Goal: Task Accomplishment & Management: Use online tool/utility

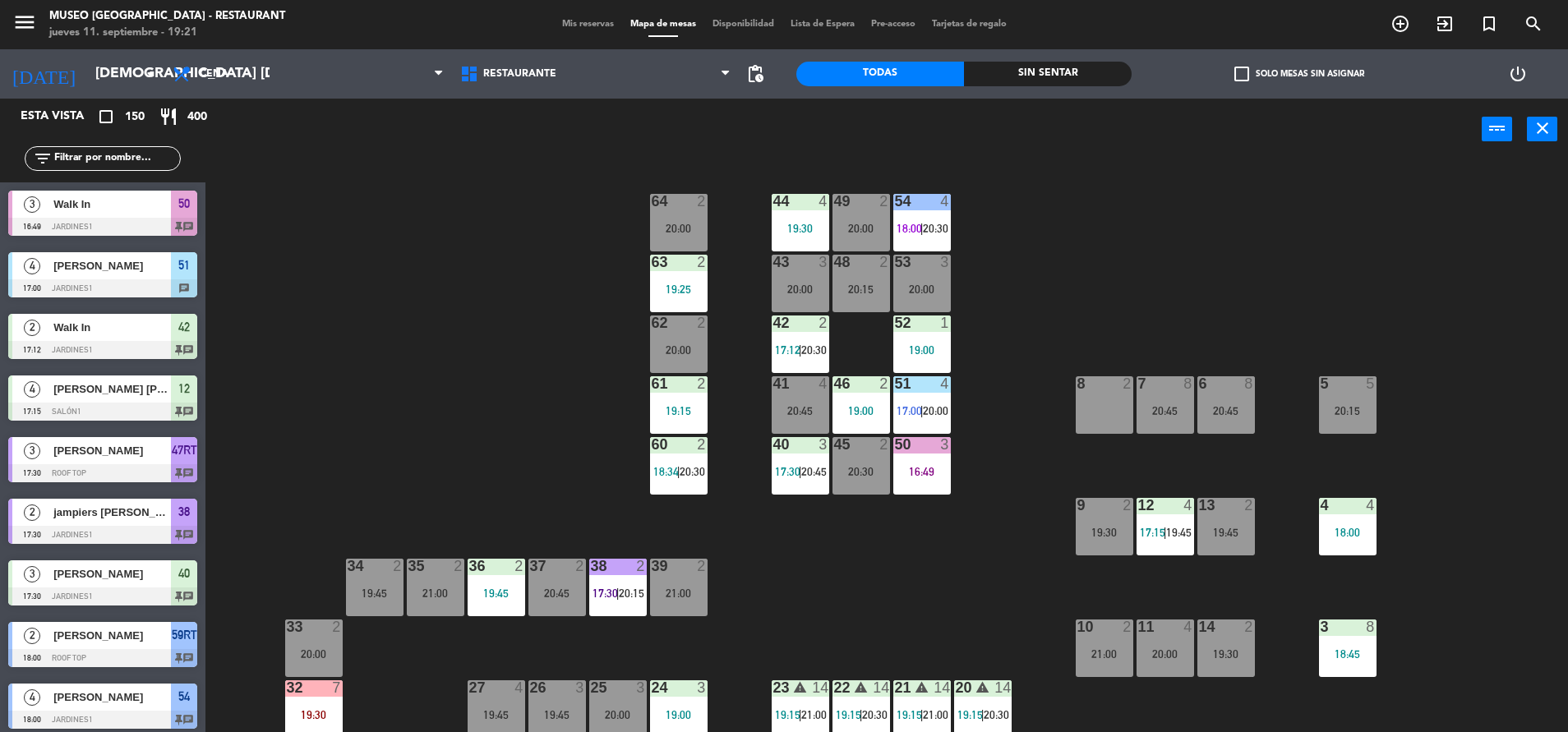
click at [113, 160] on input "text" at bounding box center [116, 158] width 128 height 18
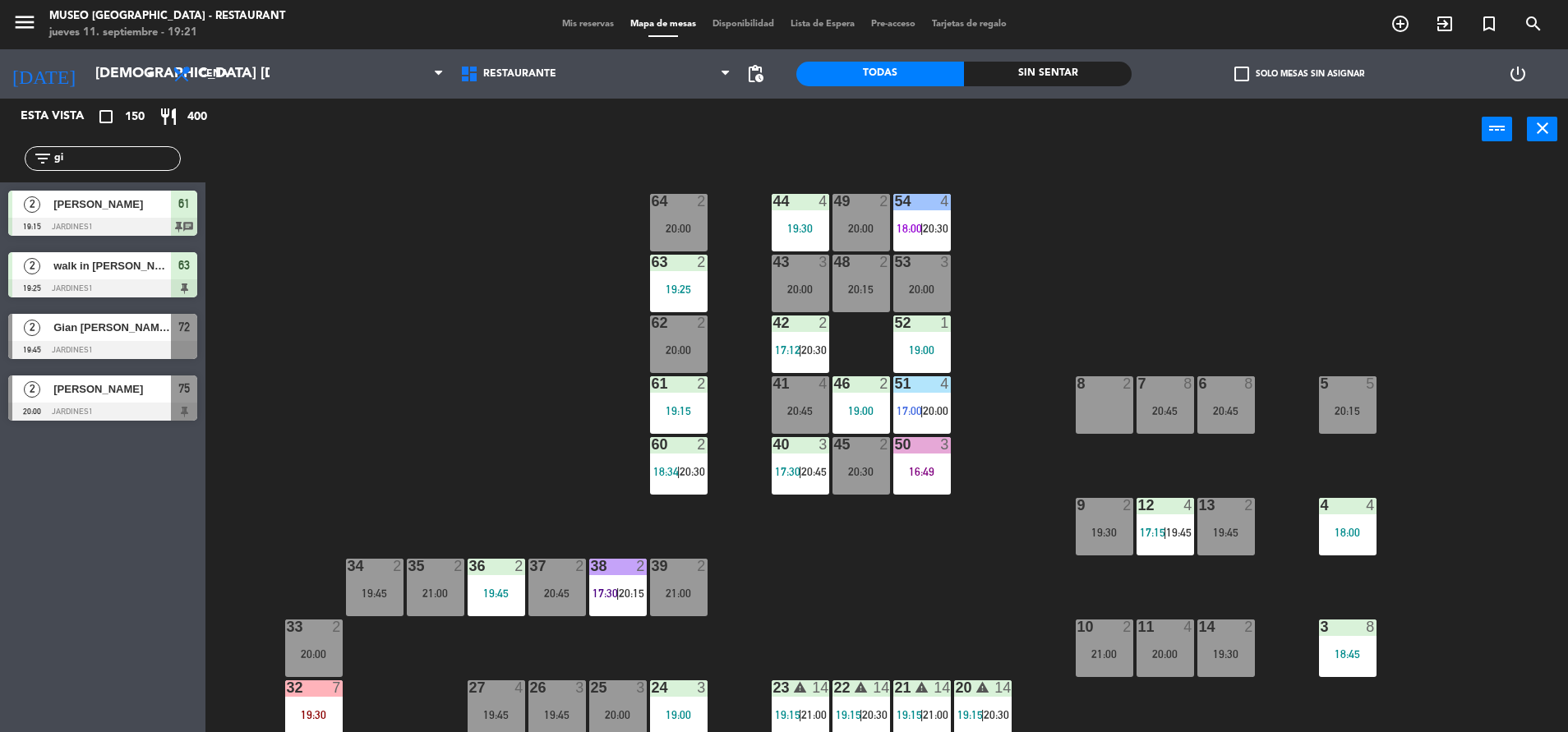
type input "g"
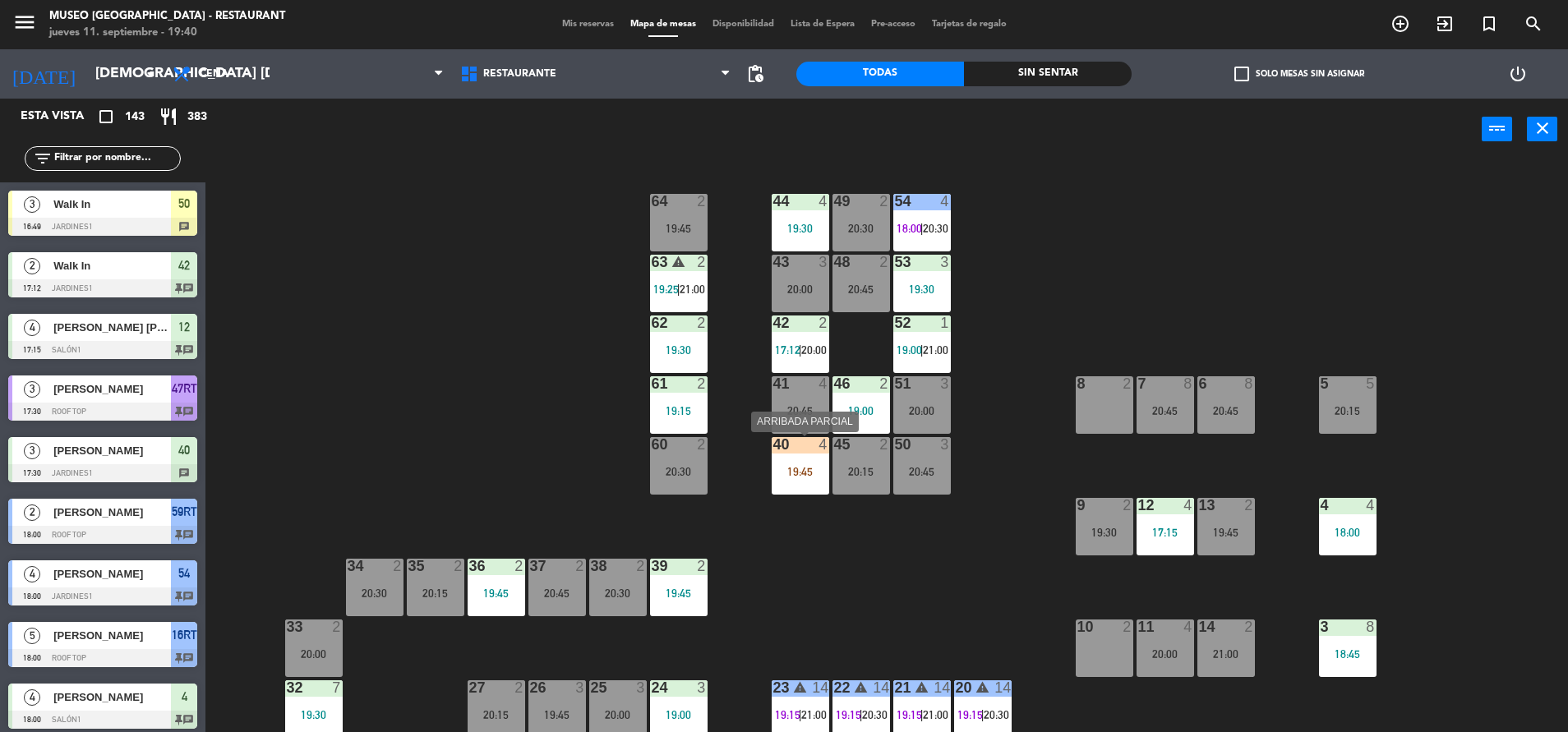
click at [805, 457] on div "40 4 19:45" at bounding box center [800, 465] width 58 height 58
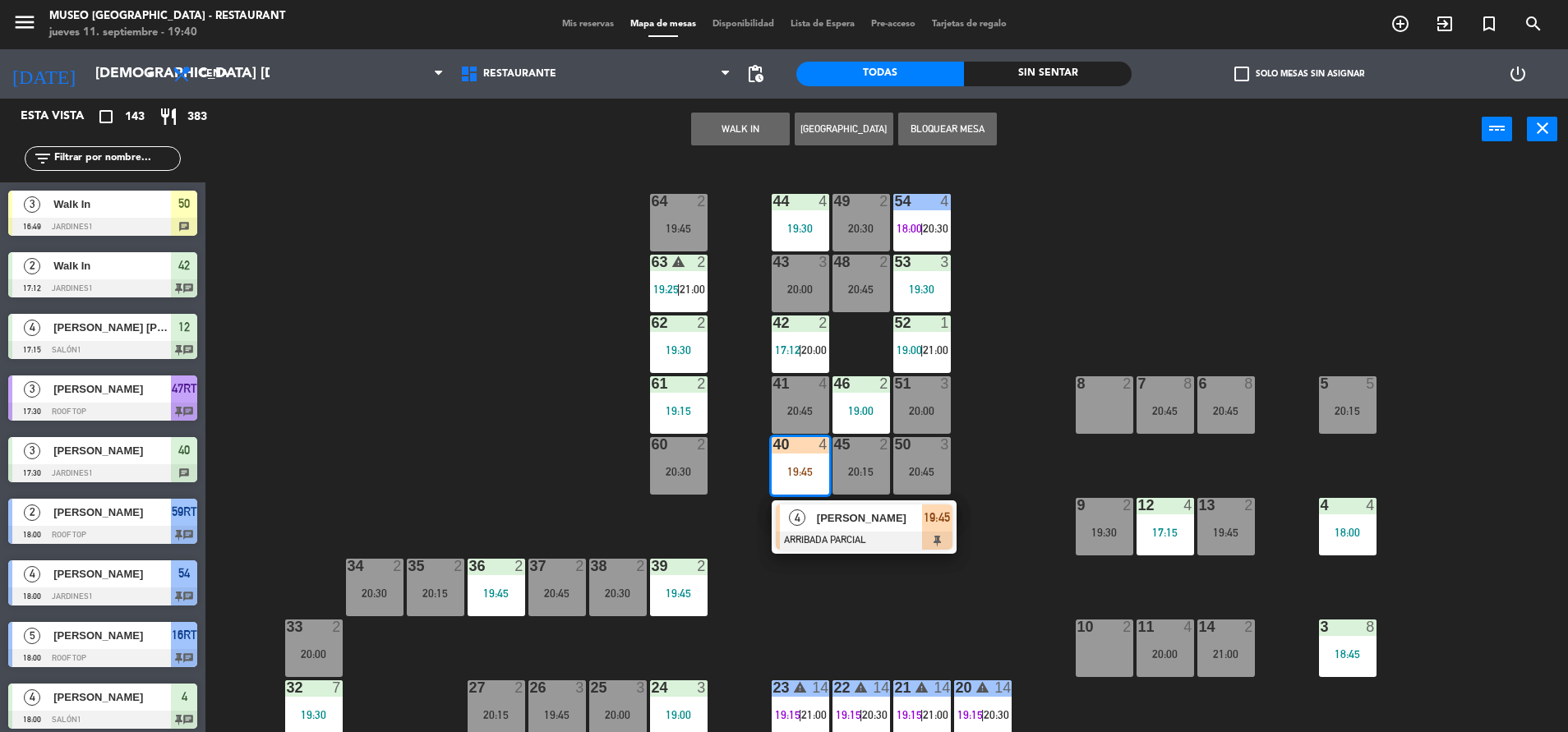
click at [845, 533] on div at bounding box center [864, 541] width 177 height 18
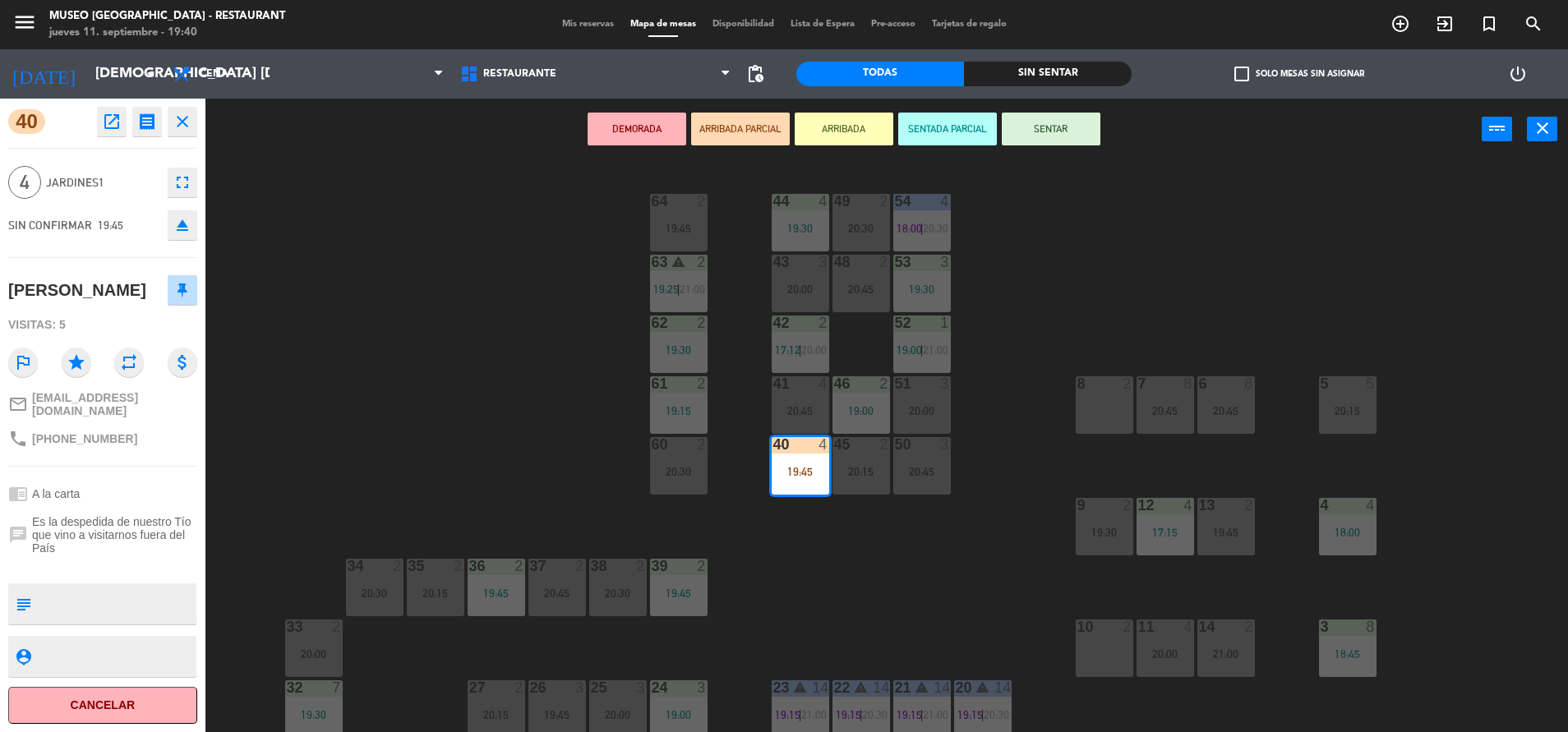
click at [68, 592] on textarea at bounding box center [116, 604] width 157 height 34
type textarea "m40"
click at [1008, 123] on button "SENTAR" at bounding box center [1051, 128] width 98 height 33
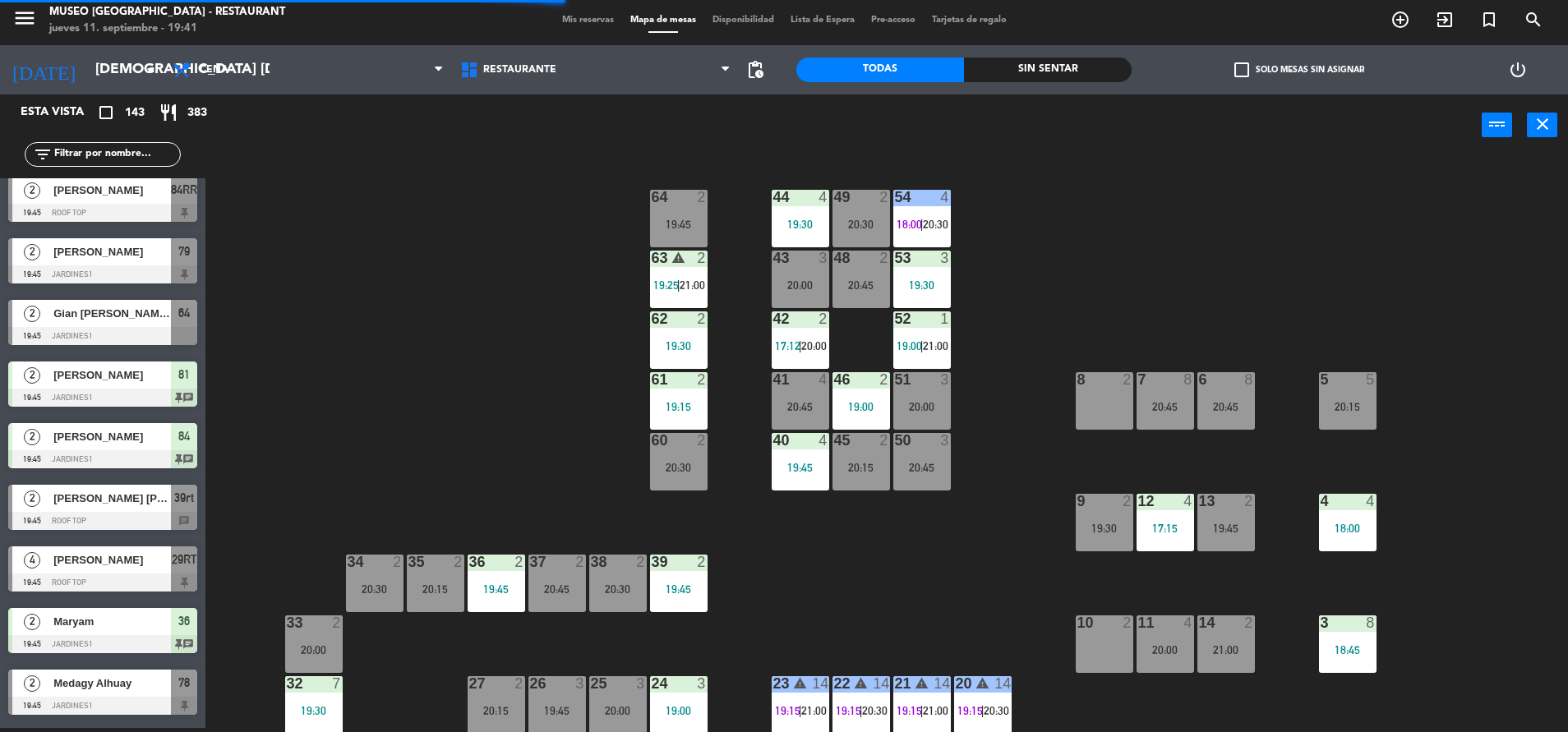
scroll to position [286, 0]
